Goal: Information Seeking & Learning: Learn about a topic

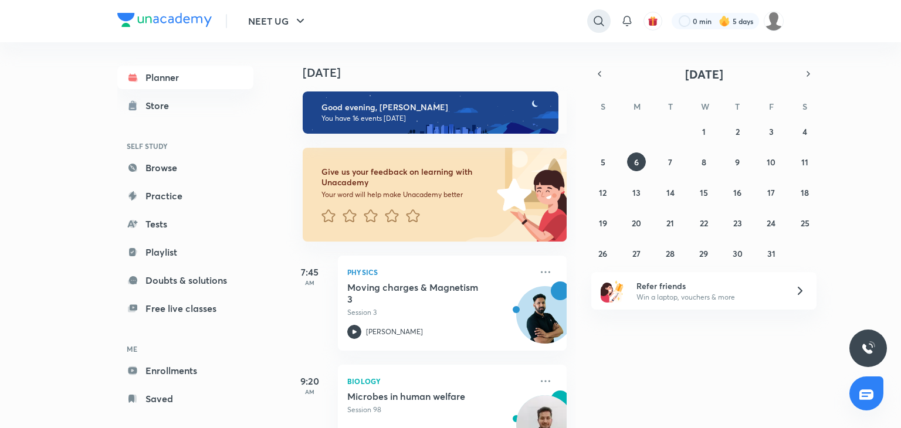
click at [593, 16] on icon at bounding box center [599, 21] width 14 height 14
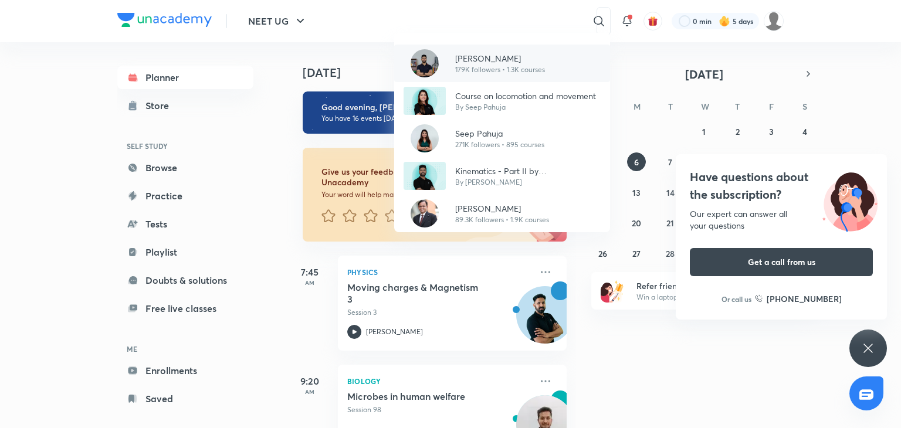
click at [462, 56] on p "[PERSON_NAME]" at bounding box center [500, 58] width 90 height 12
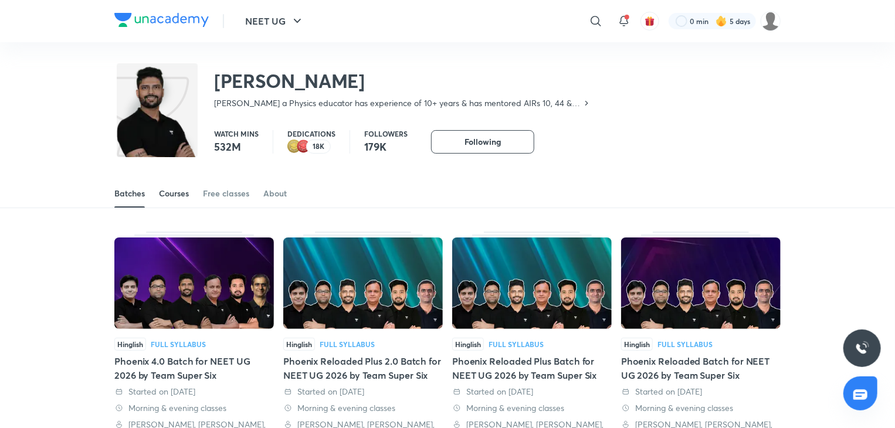
click at [168, 192] on div "Courses" at bounding box center [174, 194] width 30 height 12
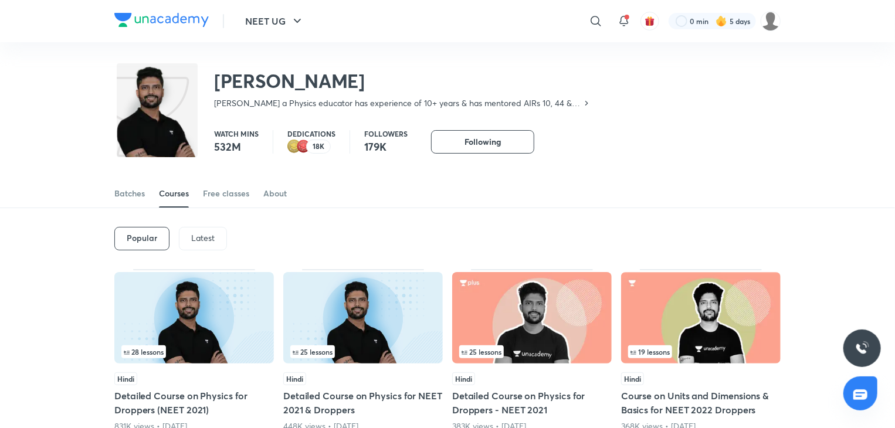
click at [209, 238] on p "Latest" at bounding box center [202, 238] width 23 height 9
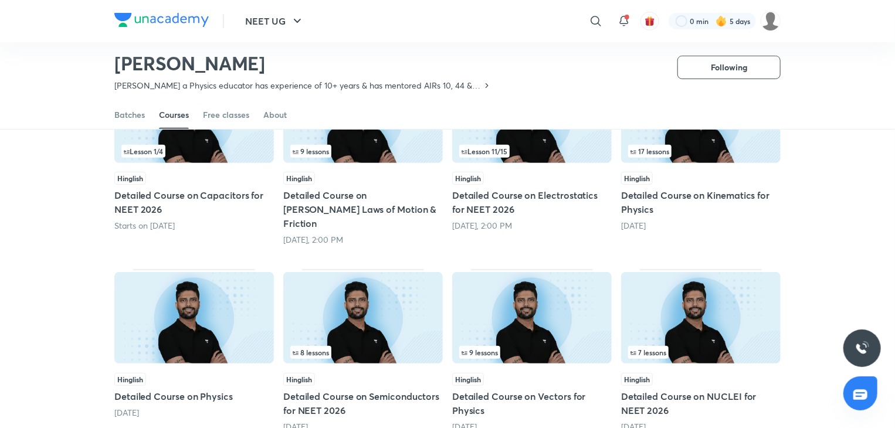
scroll to position [164, 0]
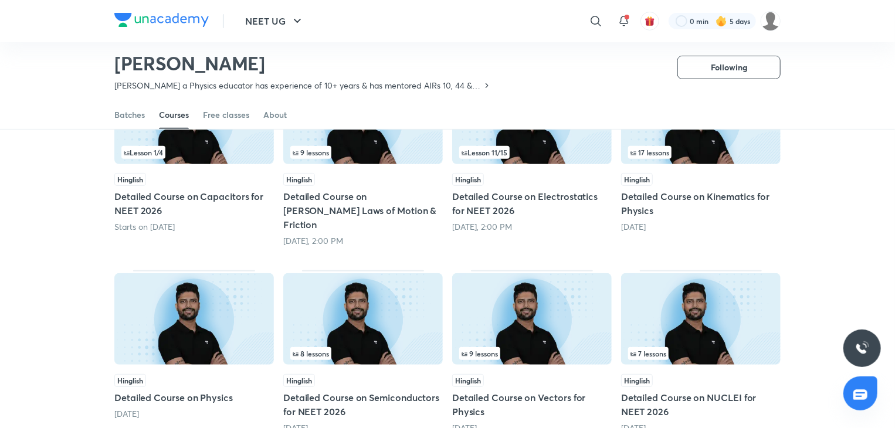
click at [367, 155] on div "9 lessons" at bounding box center [363, 152] width 146 height 13
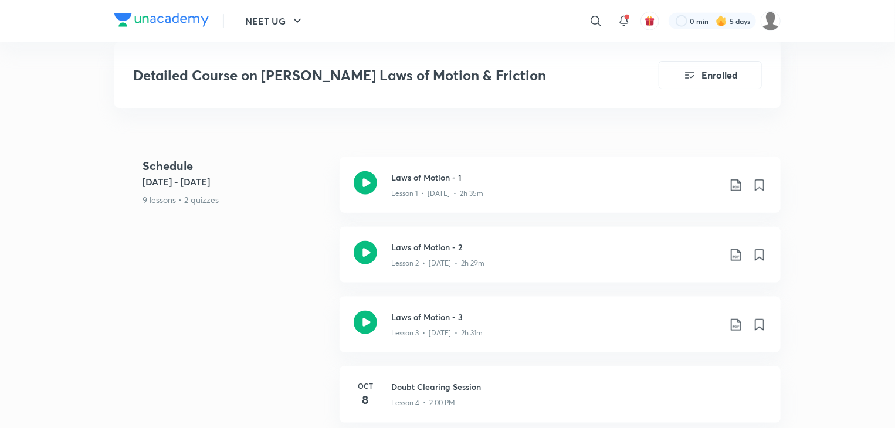
scroll to position [608, 0]
click at [360, 310] on icon at bounding box center [365, 321] width 23 height 23
